Goal: Obtain resource: Obtain resource

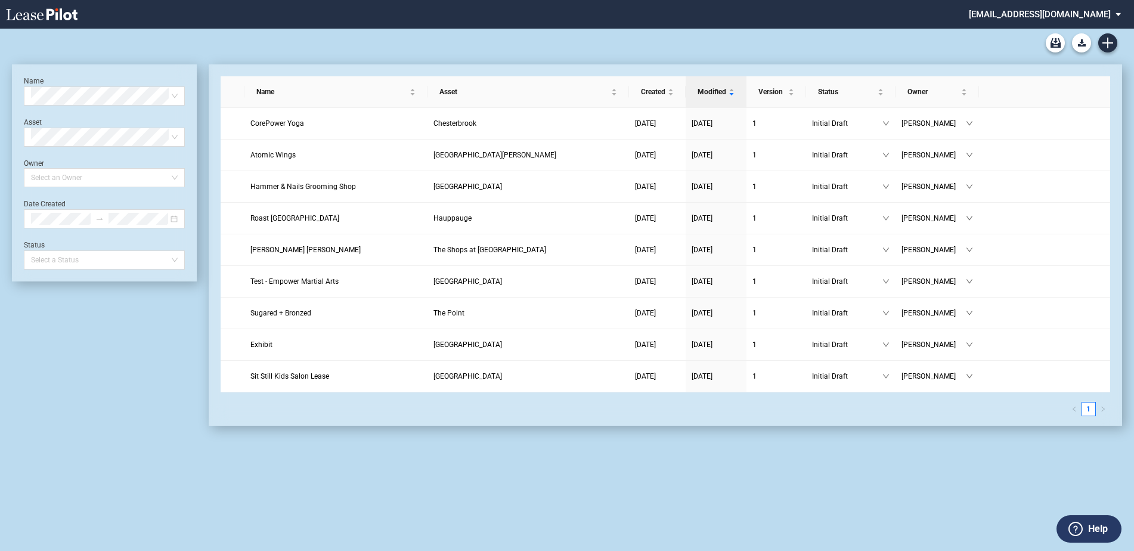
click at [1119, 14] on md-select "ldennis@federalrealty.com Settings Sign Out" at bounding box center [1048, 13] width 163 height 27
click at [967, 12] on md-backdrop at bounding box center [567, 275] width 1134 height 551
click at [1080, 42] on use "Download Blank Form" at bounding box center [1082, 42] width 8 height 7
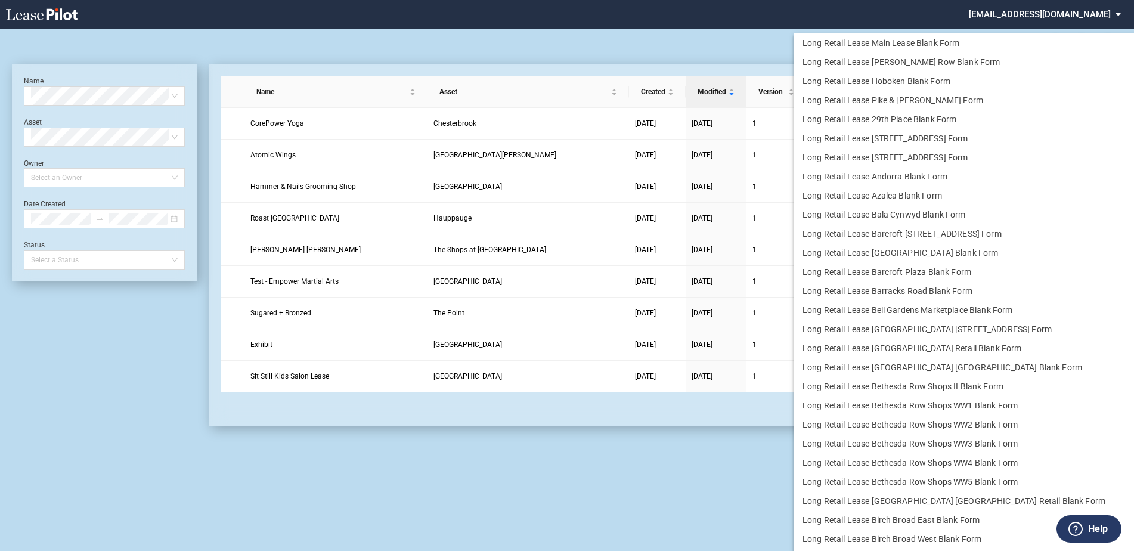
click at [575, 39] on md-backdrop at bounding box center [567, 275] width 1134 height 551
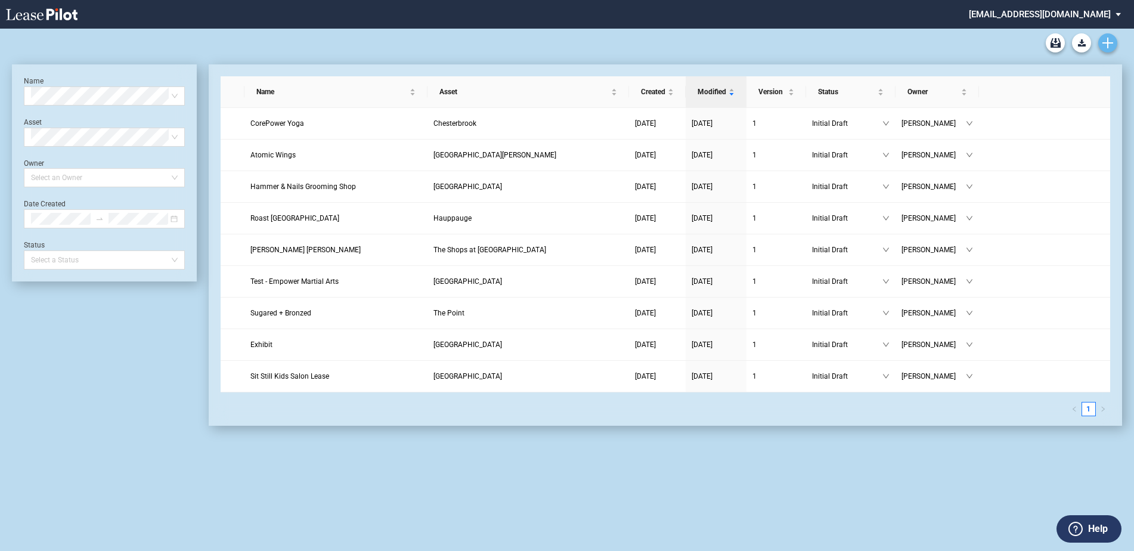
click at [1109, 39] on icon "Create new document" at bounding box center [1107, 43] width 11 height 11
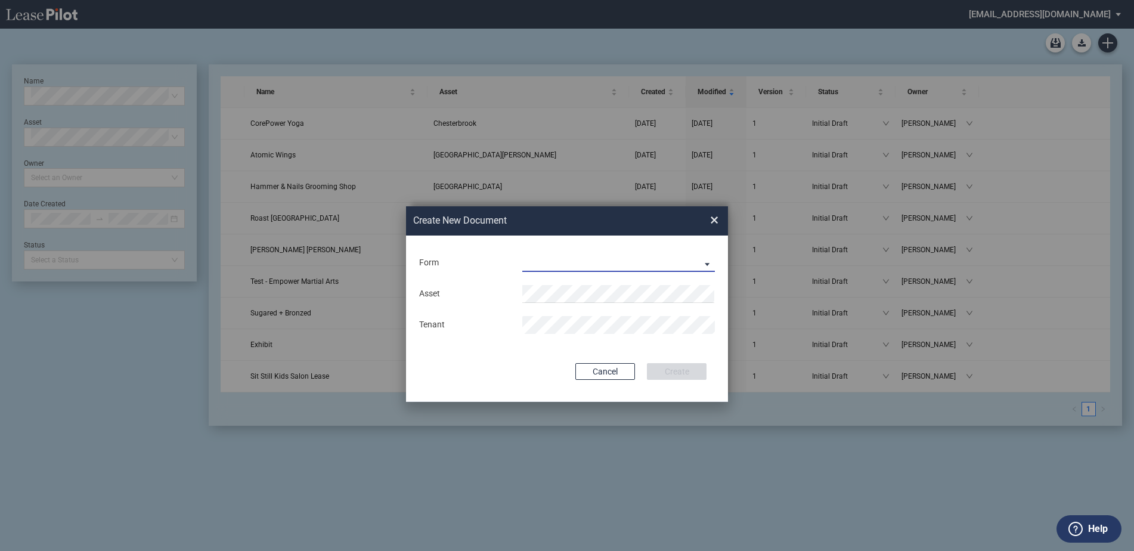
click at [545, 254] on md-select "Long Retail Lease Long Retail Lease Santana Row Long Retail Lease Hoboken Long …" at bounding box center [618, 263] width 193 height 18
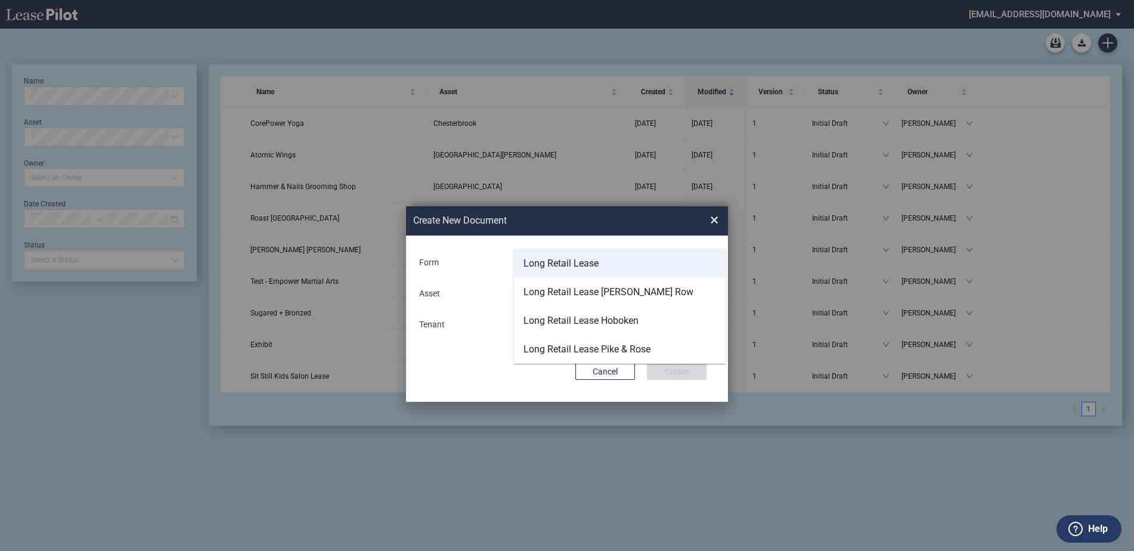
click at [564, 260] on div "Long Retail Lease" at bounding box center [560, 263] width 75 height 13
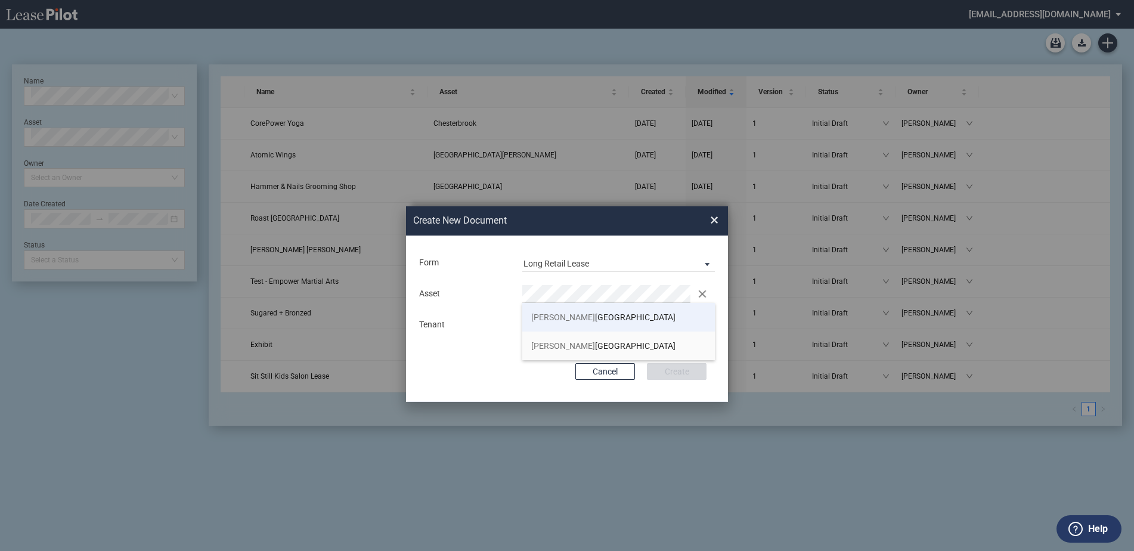
click at [593, 315] on span "Hunt ington Shopping Center" at bounding box center [603, 317] width 144 height 10
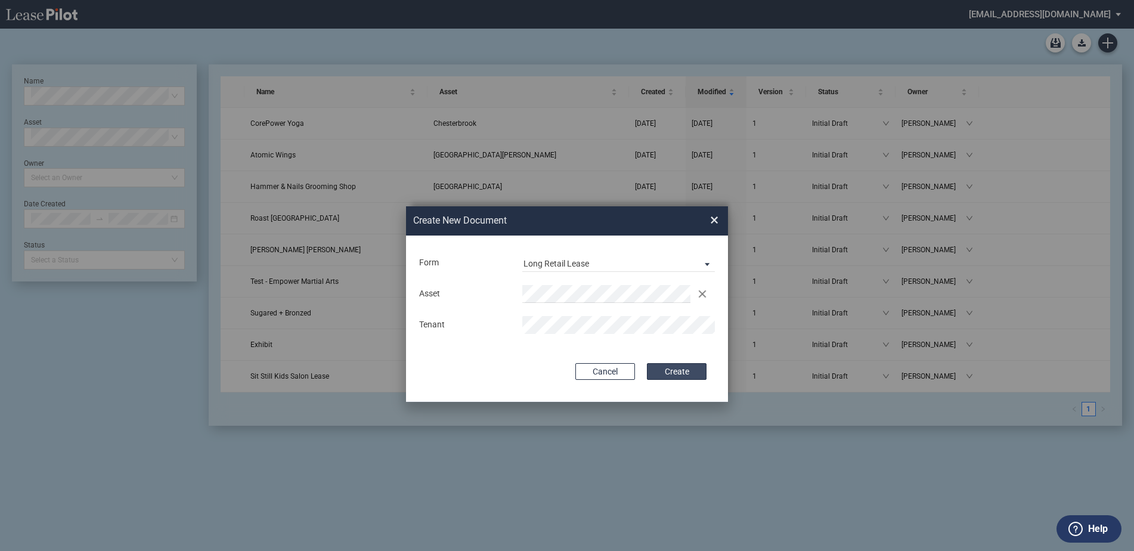
click at [669, 369] on button "Create" at bounding box center [677, 371] width 60 height 17
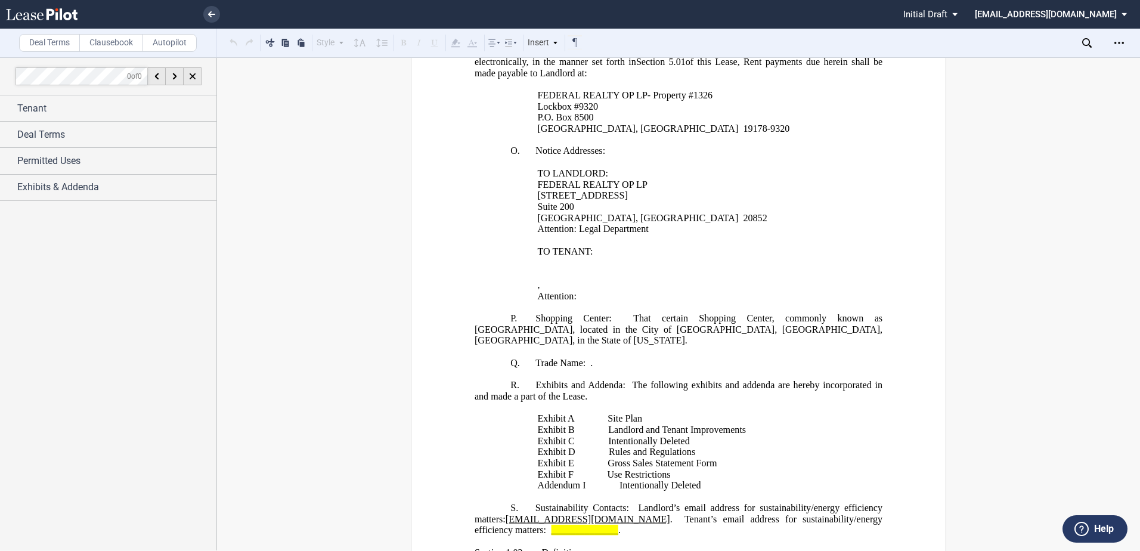
scroll to position [1132, 0]
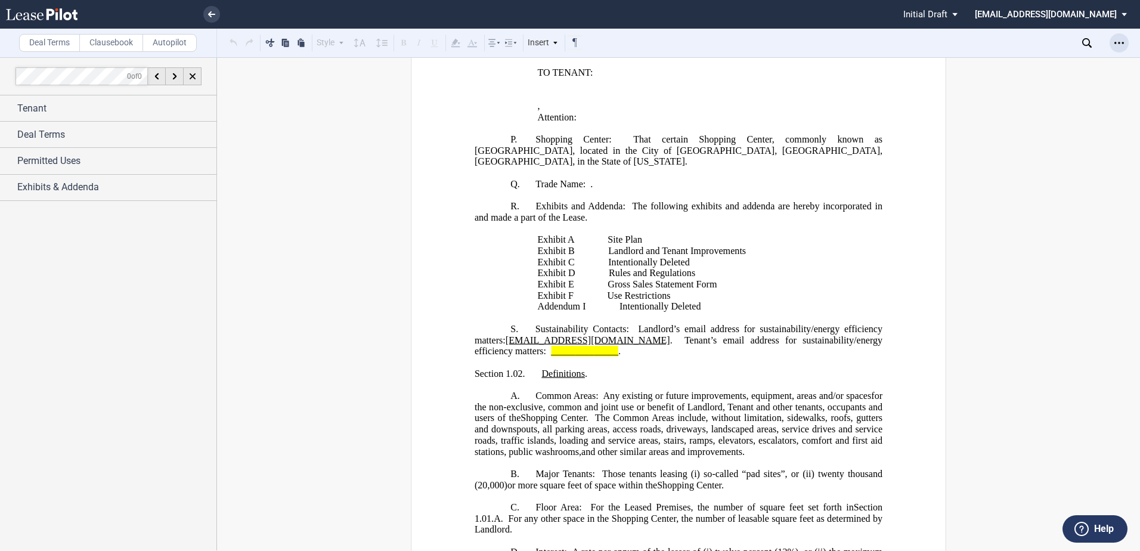
click at [1122, 42] on use "Open Lease options menu" at bounding box center [1119, 43] width 10 height 2
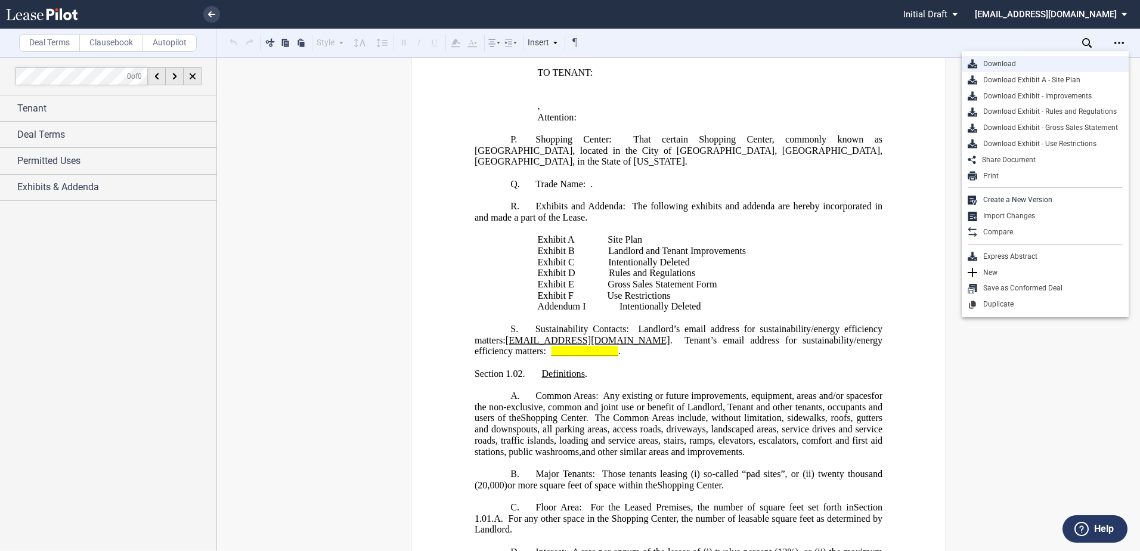
click at [994, 61] on div "Download" at bounding box center [1049, 64] width 145 height 10
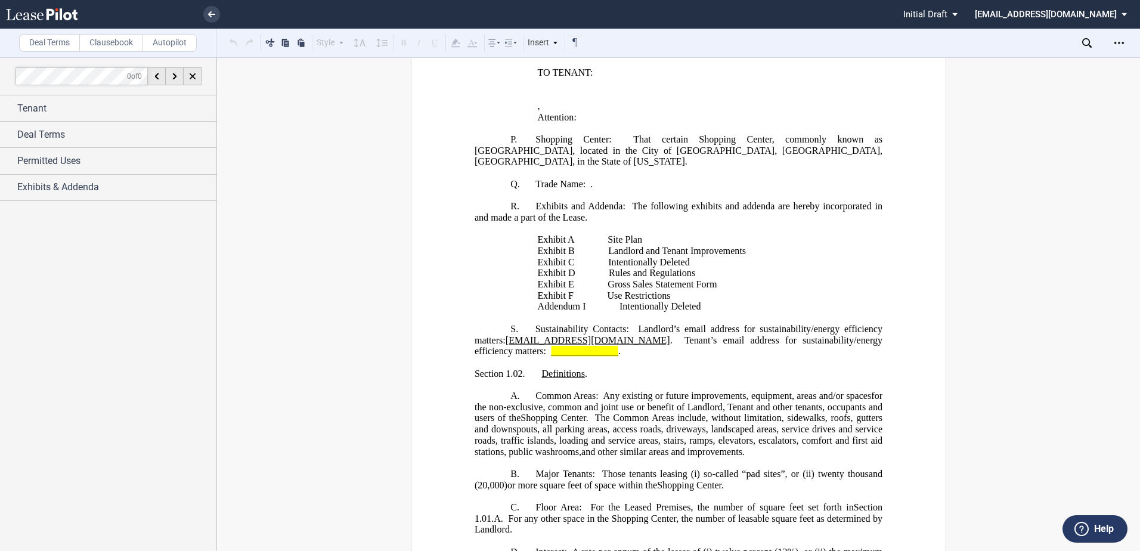
click at [646, 134] on p at bounding box center [678, 128] width 408 height 11
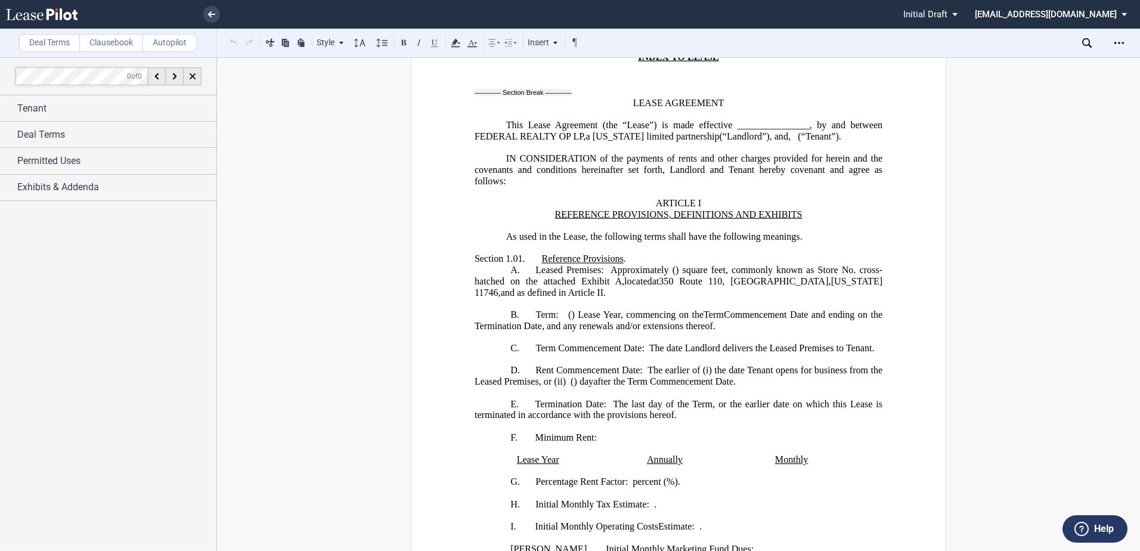
scroll to position [0, 0]
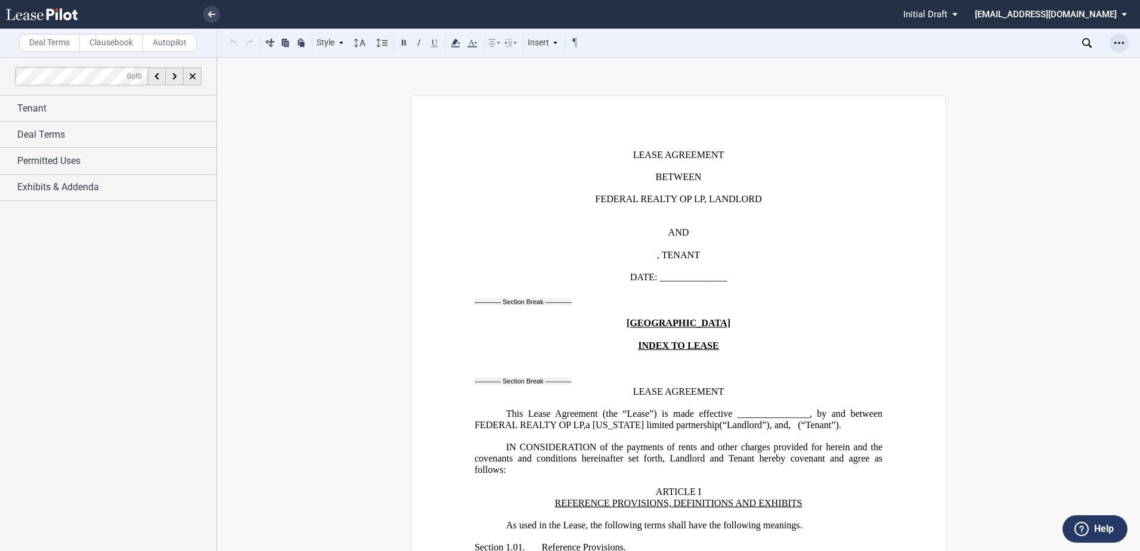
click at [1120, 36] on div "Open Lease options menu" at bounding box center [1118, 42] width 19 height 19
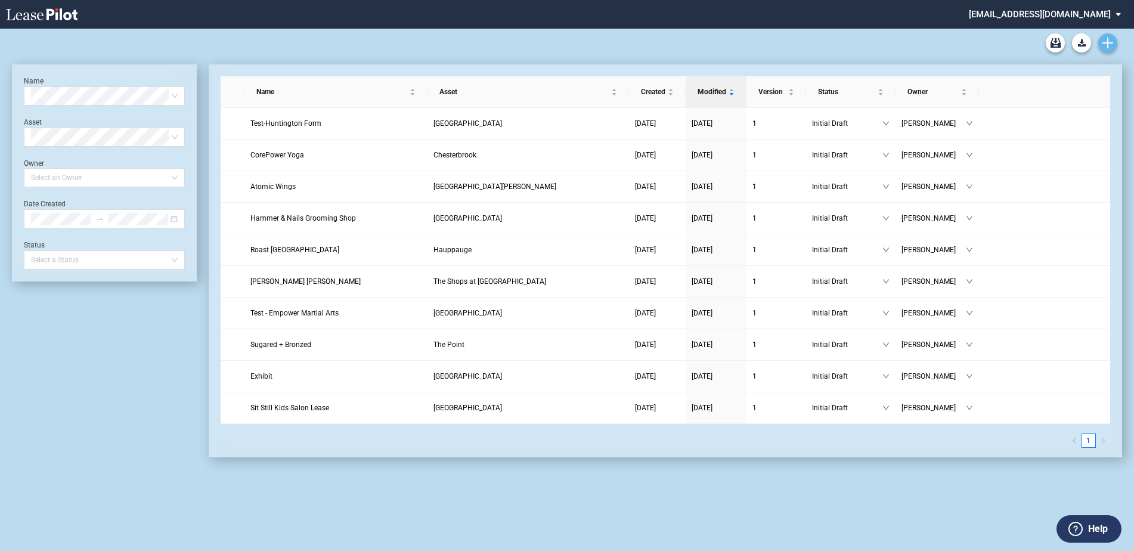
drag, startPoint x: 0, startPoint y: 0, endPoint x: 1109, endPoint y: 45, distance: 1110.0
click at [1109, 45] on icon "Create new document" at bounding box center [1107, 43] width 11 height 11
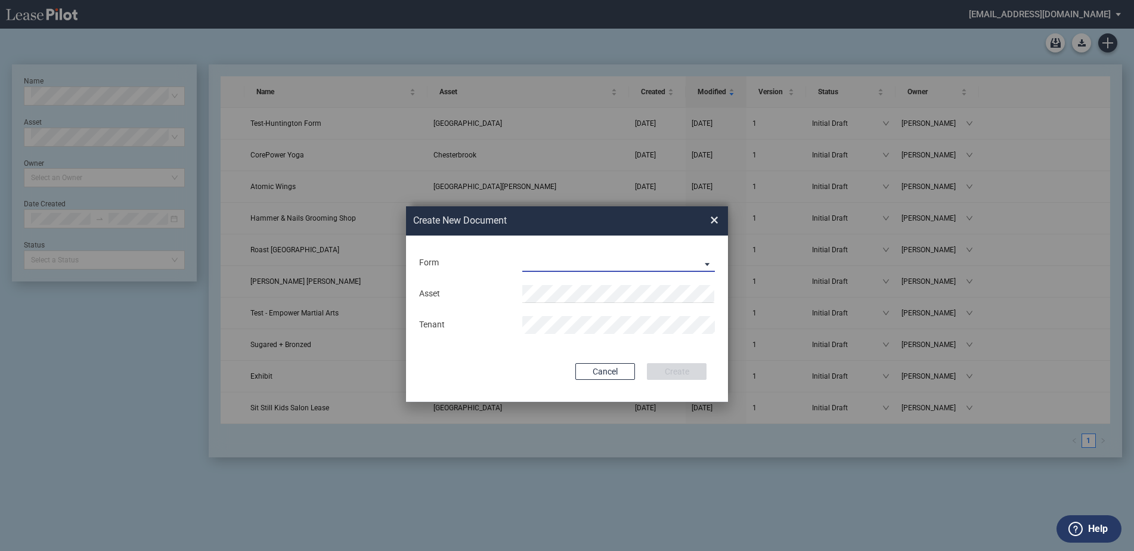
click at [546, 260] on md-select "Long Retail Lease Long Retail Lease Santana Row Long Retail Lease Hoboken Long …" at bounding box center [618, 263] width 193 height 18
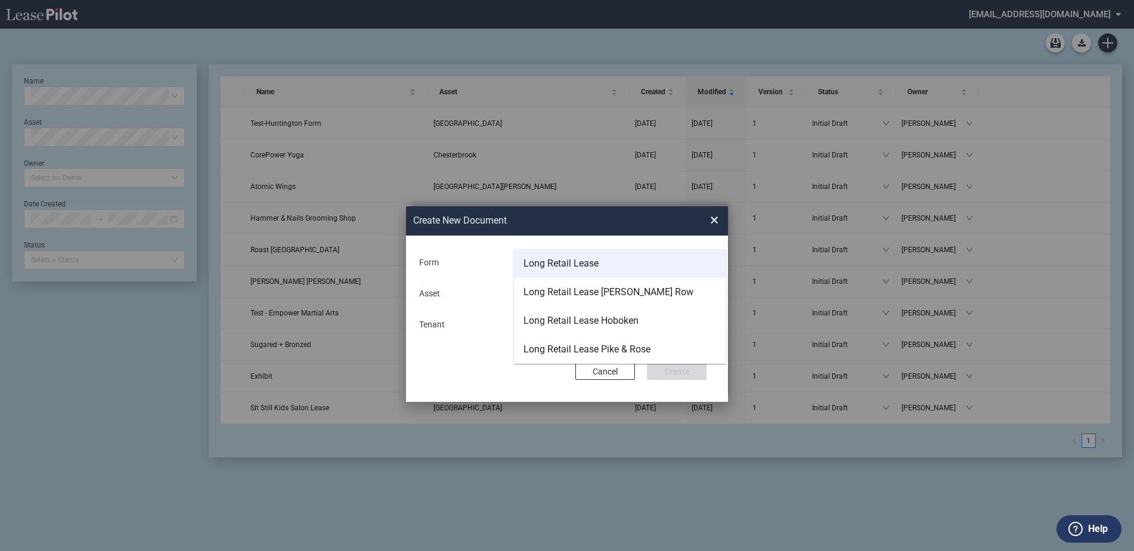
click at [550, 260] on div "Long Retail Lease" at bounding box center [560, 263] width 75 height 13
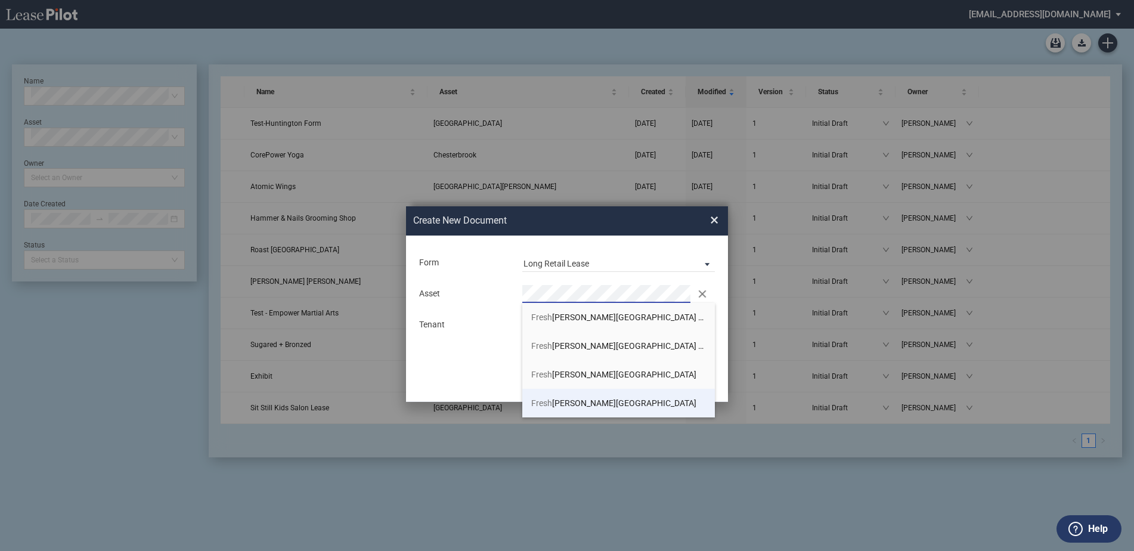
click at [626, 405] on span "Fresh Meadows Place West" at bounding box center [613, 403] width 165 height 10
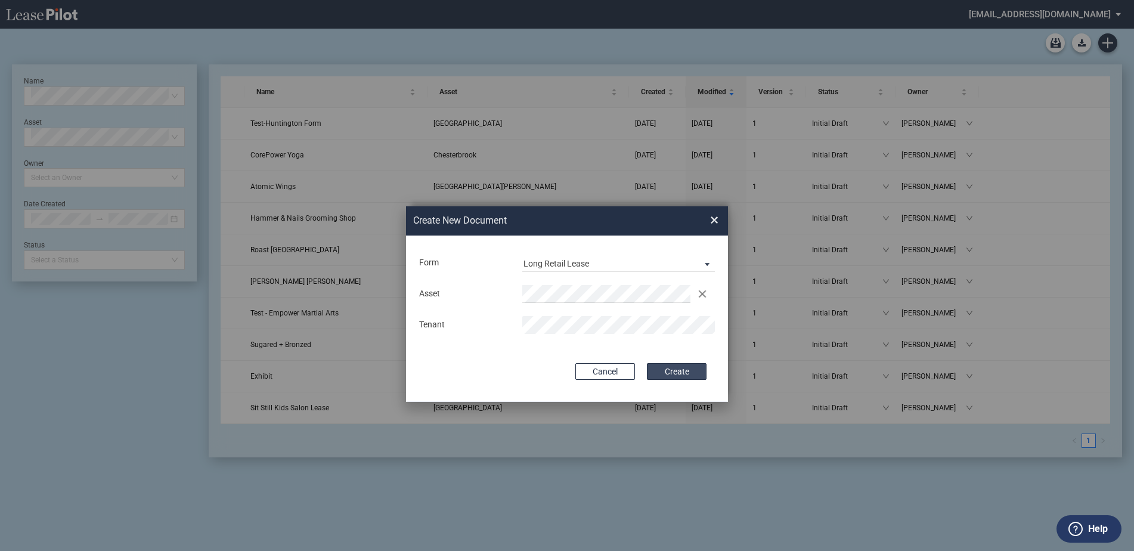
click at [669, 374] on button "Create" at bounding box center [677, 371] width 60 height 17
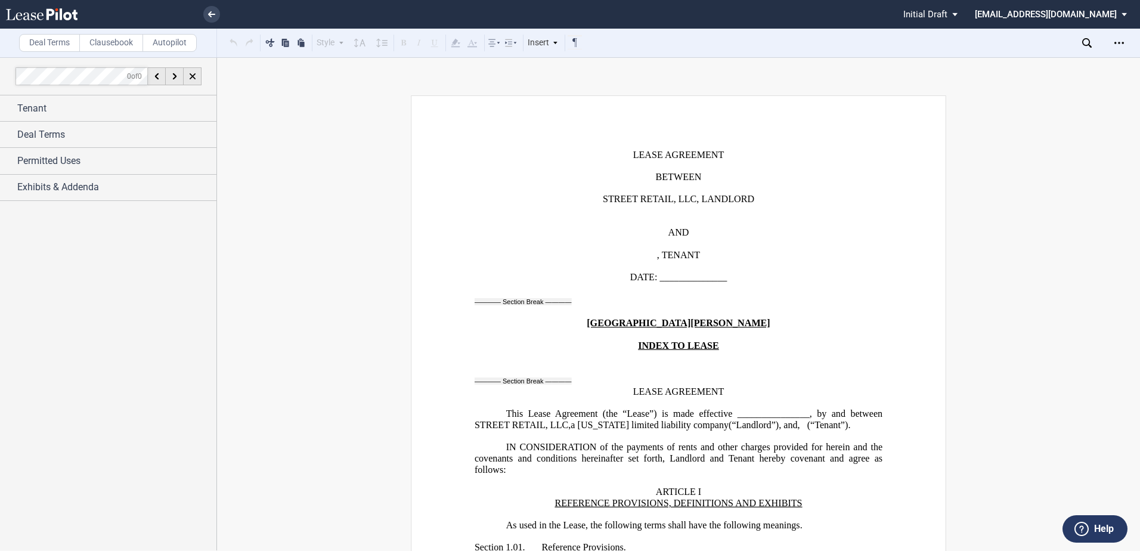
scroll to position [358, 0]
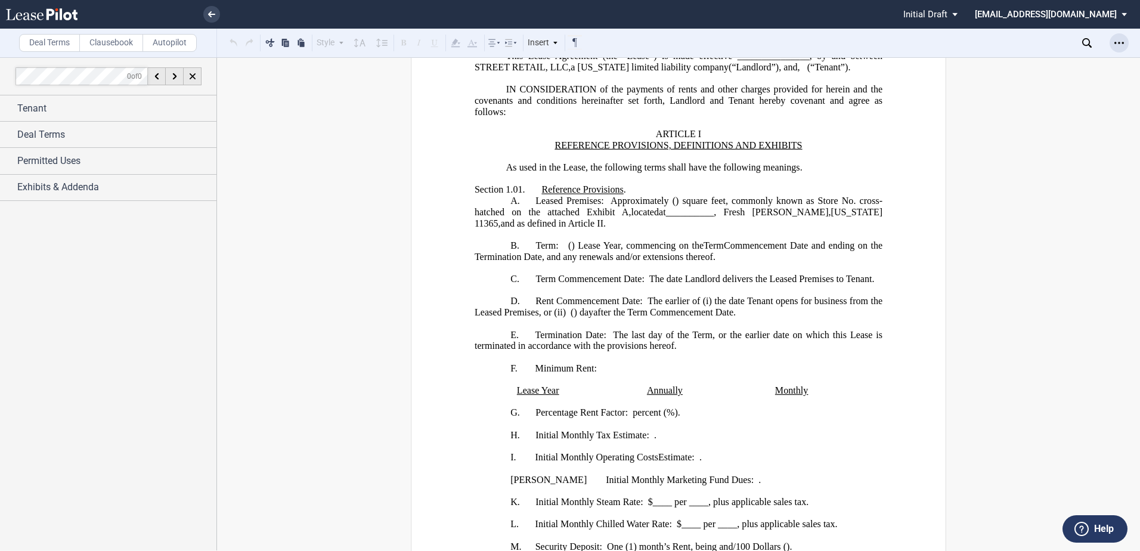
click at [1116, 39] on icon "Open Lease options menu" at bounding box center [1119, 43] width 10 height 10
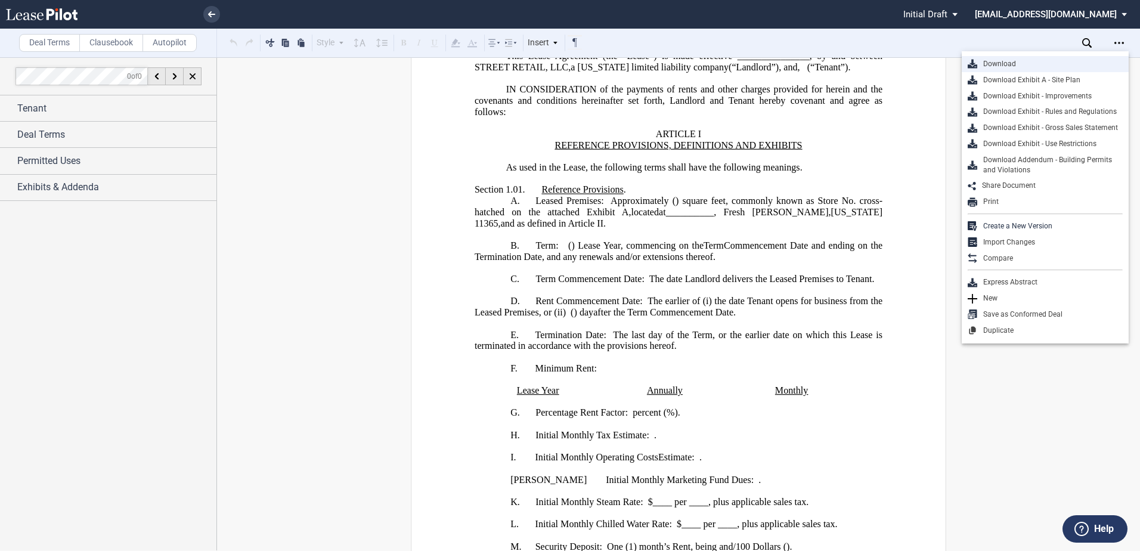
click at [1008, 63] on div "Download" at bounding box center [1049, 64] width 145 height 10
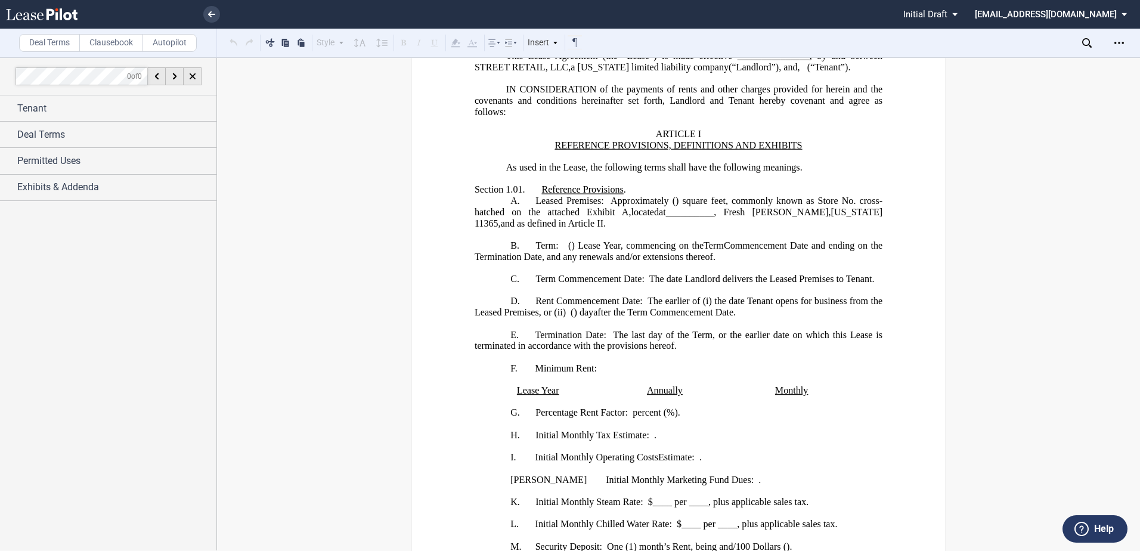
drag, startPoint x: 716, startPoint y: 197, endPoint x: 746, endPoint y: 183, distance: 33.1
click at [718, 195] on p "Section 1.01. Reference Provisions ." at bounding box center [678, 189] width 408 height 11
click at [1040, 16] on md-select "[EMAIL_ADDRESS][DOMAIN_NAME] Settings Sign Out" at bounding box center [1054, 13] width 163 height 27
click at [1029, 51] on div "Sign Out" at bounding box center [1026, 51] width 32 height 12
